Goal: Transaction & Acquisition: Book appointment/travel/reservation

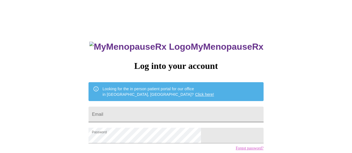
click at [189, 116] on input "Email" at bounding box center [176, 115] width 175 height 16
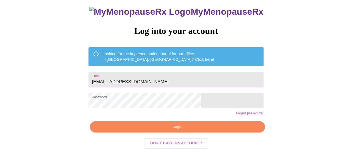
type input "[EMAIL_ADDRESS][DOMAIN_NAME]"
click at [217, 131] on span "Login" at bounding box center [177, 127] width 162 height 7
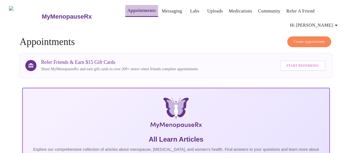
click at [136, 9] on link "Appointments" at bounding box center [142, 11] width 28 height 8
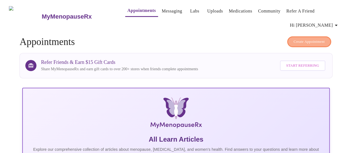
click at [296, 39] on span "Create Appointment" at bounding box center [309, 42] width 31 height 6
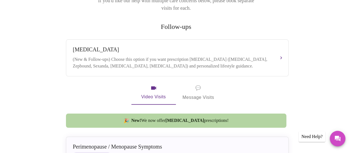
scroll to position [100, 0]
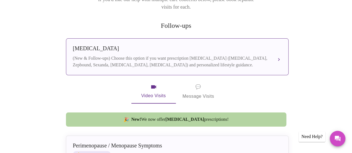
click at [145, 45] on div "[MEDICAL_DATA]" at bounding box center [172, 48] width 198 height 6
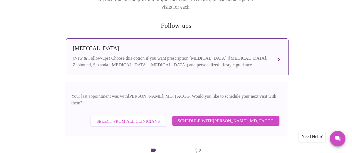
click at [145, 45] on div "[MEDICAL_DATA]" at bounding box center [172, 48] width 198 height 6
click at [278, 47] on button "[MEDICAL_DATA] (New & Follow-ups) Choose this option if you want prescription […" at bounding box center [177, 56] width 223 height 37
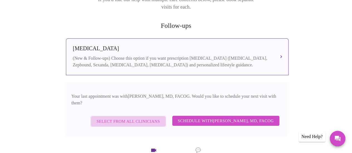
click at [133, 118] on span "Select from All Clinicians" at bounding box center [128, 121] width 63 height 7
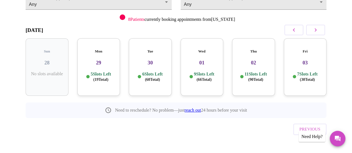
click at [306, 60] on h3 "03" at bounding box center [305, 63] width 34 height 6
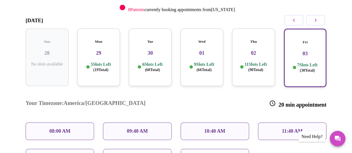
scroll to position [103, 0]
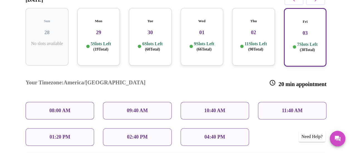
click at [85, 129] on div "01:20 PM" at bounding box center [60, 138] width 68 height 18
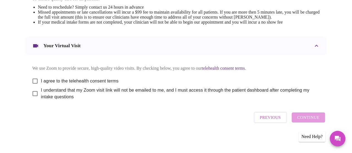
scroll to position [259, 0]
click at [33, 82] on input "I agree to the telehealth consent terms" at bounding box center [35, 81] width 12 height 12
checkbox input "true"
click at [34, 97] on input "I understand that my Zoom visit link will not be emailed to me, and I must acce…" at bounding box center [35, 94] width 12 height 12
checkbox input "true"
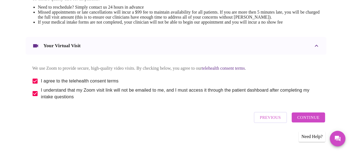
click at [314, 120] on span "Continue" at bounding box center [308, 117] width 22 height 7
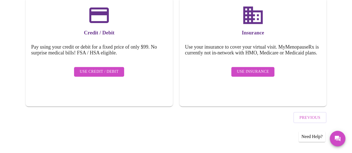
scroll to position [91, 0]
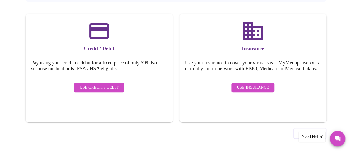
click at [270, 88] on button "Use Insurance" at bounding box center [252, 88] width 43 height 10
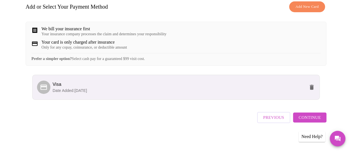
click at [320, 119] on span "Continue" at bounding box center [310, 117] width 22 height 7
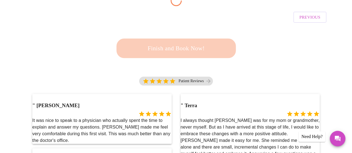
scroll to position [96, 0]
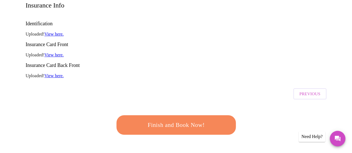
click at [209, 116] on button "Finish and Book Now!" at bounding box center [175, 125] width 119 height 19
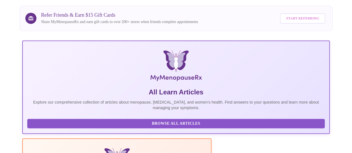
scroll to position [96, 0]
